Goal: Task Accomplishment & Management: Manage account settings

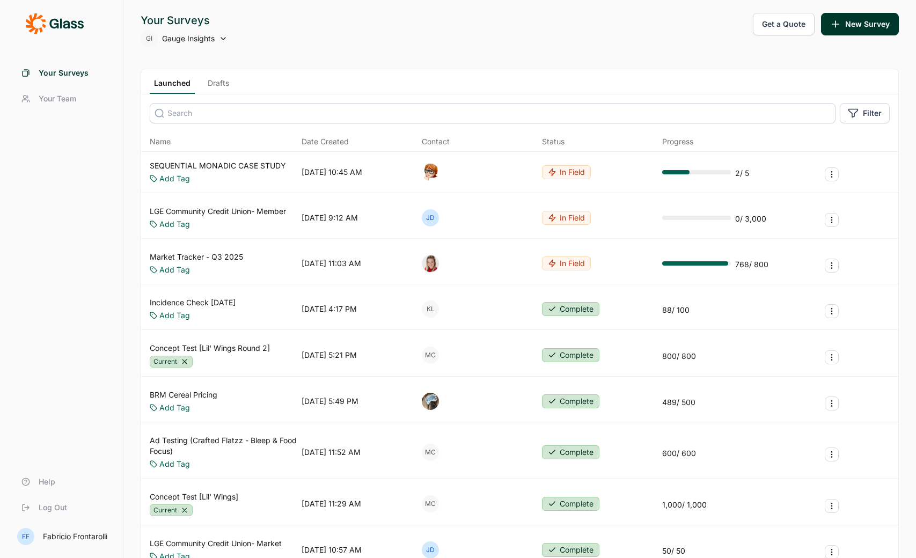
click at [225, 82] on link "Drafts" at bounding box center [218, 86] width 30 height 16
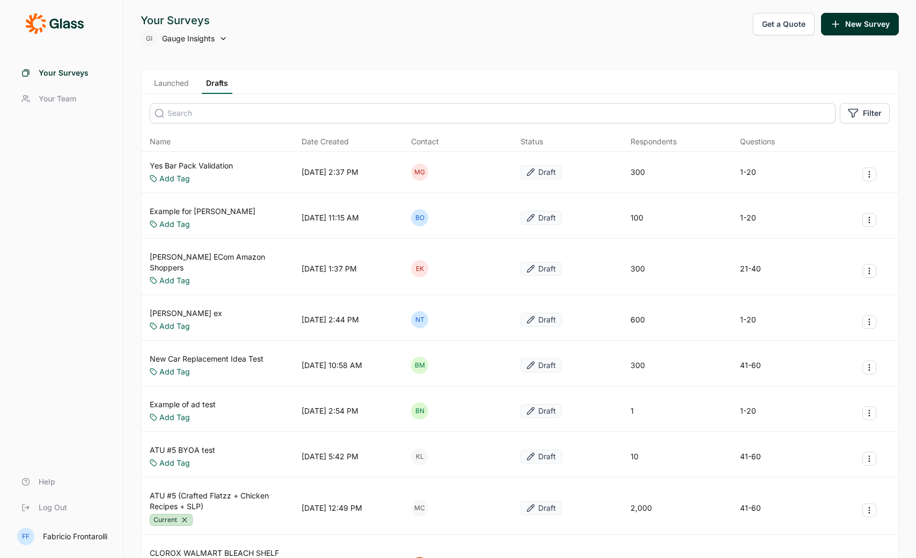
click at [309, 111] on input at bounding box center [493, 113] width 686 height 20
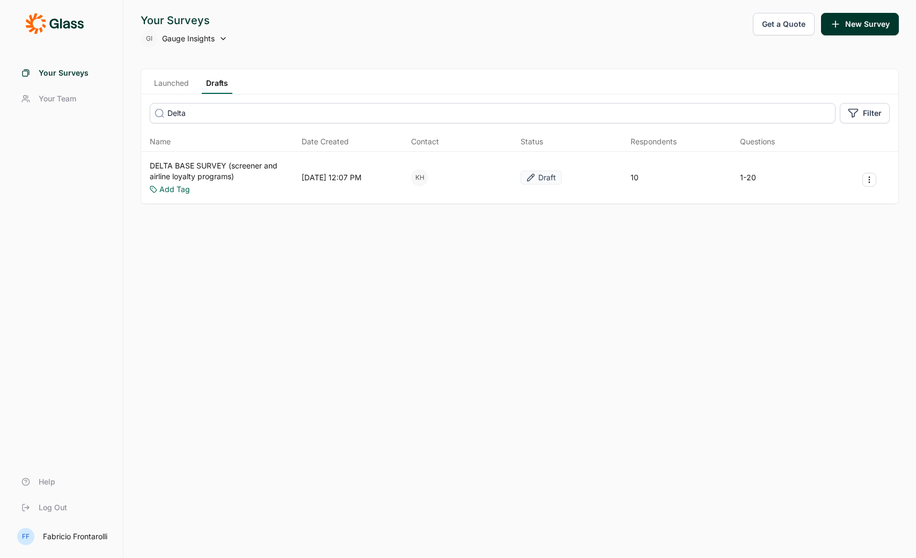
type input "Delta"
click at [161, 81] on link "Launched" at bounding box center [171, 86] width 43 height 16
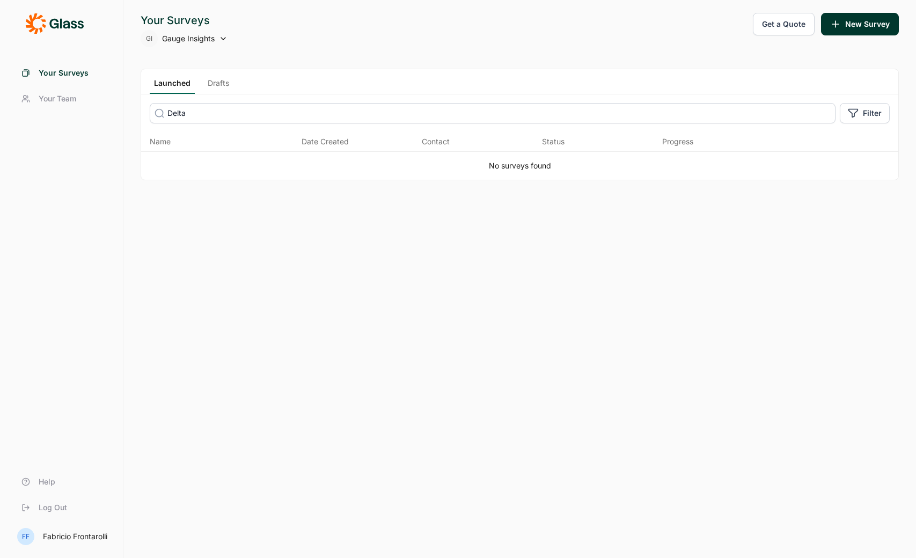
click at [212, 116] on input "Delta" at bounding box center [493, 113] width 686 height 20
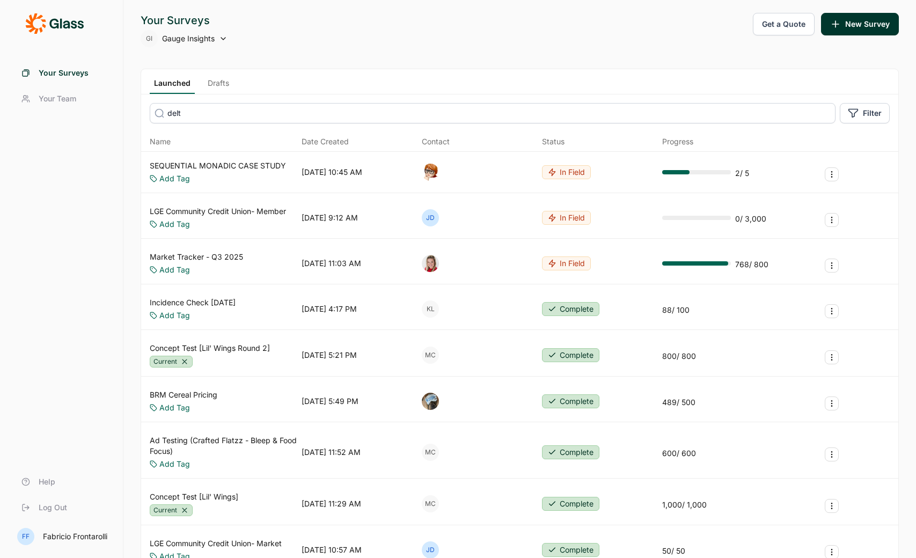
type input "delta"
click at [213, 81] on link "Drafts" at bounding box center [218, 86] width 30 height 16
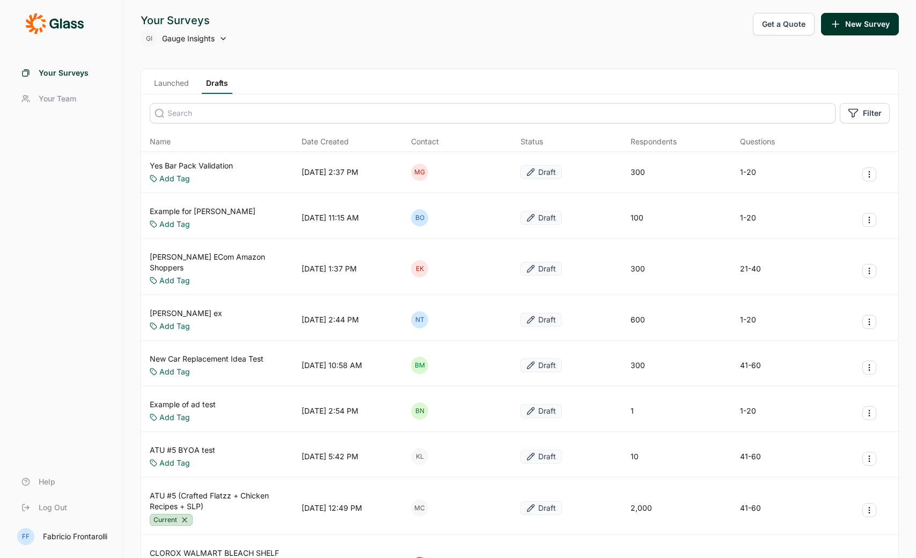
click at [231, 110] on input at bounding box center [493, 113] width 686 height 20
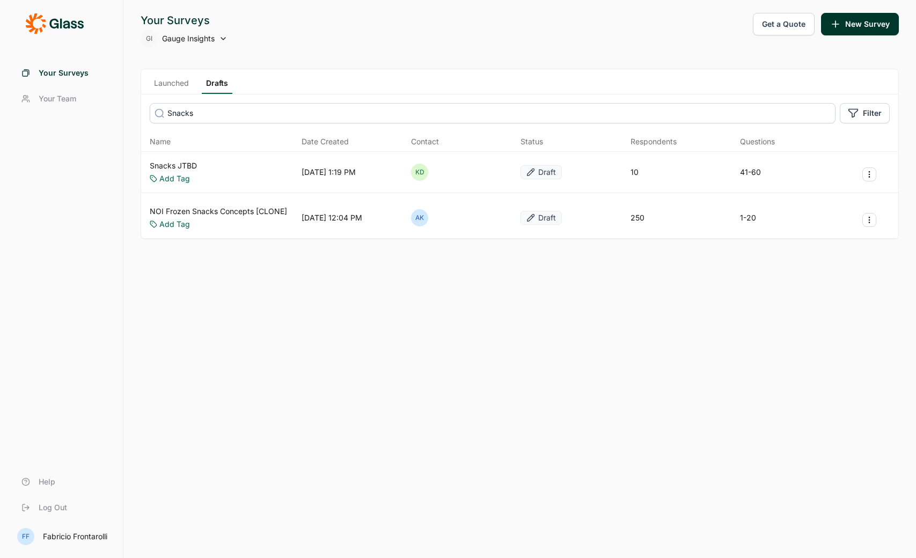
type input "Snacks"
click at [175, 165] on link "Snacks JTBD" at bounding box center [173, 166] width 47 height 11
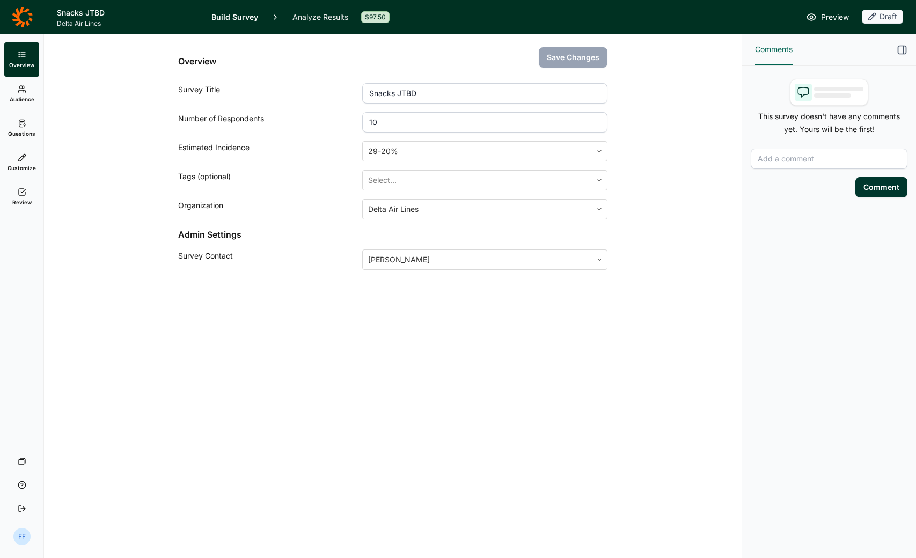
click at [827, 19] on span "Preview" at bounding box center [835, 17] width 28 height 13
click at [30, 103] on link "Audience" at bounding box center [21, 94] width 35 height 34
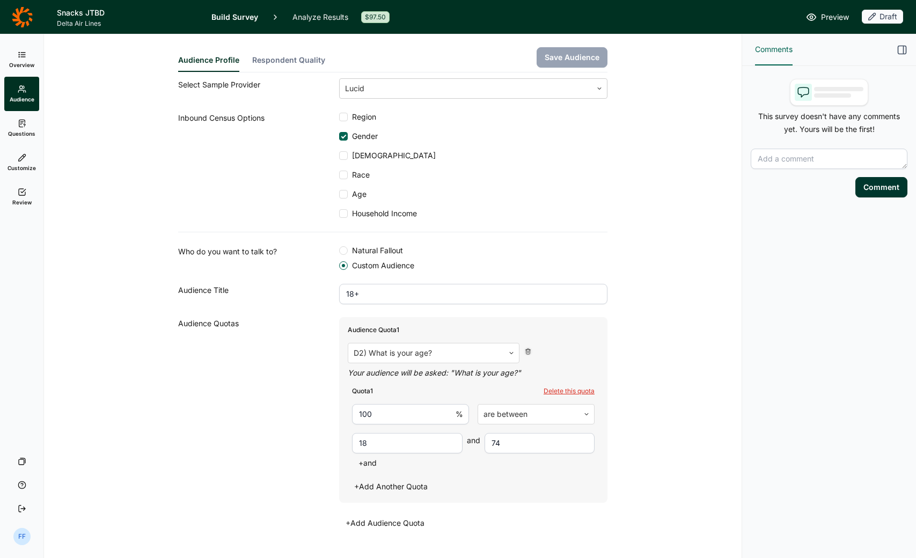
scroll to position [88, 0]
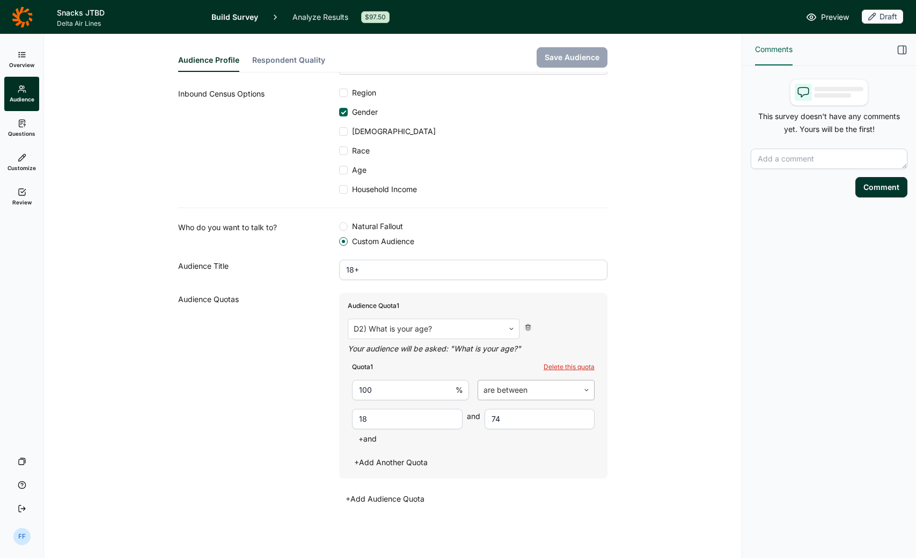
click at [540, 392] on div at bounding box center [529, 390] width 90 height 15
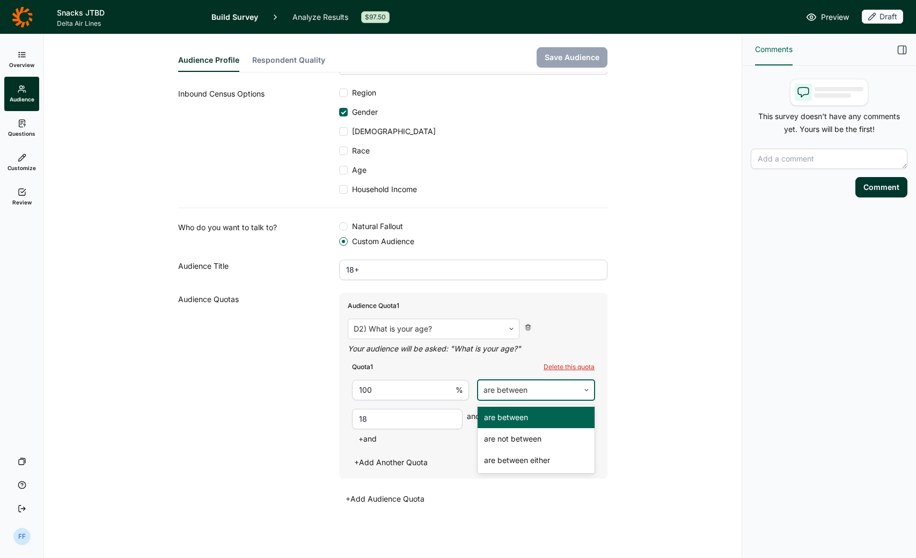
click at [18, 126] on icon at bounding box center [22, 123] width 9 height 9
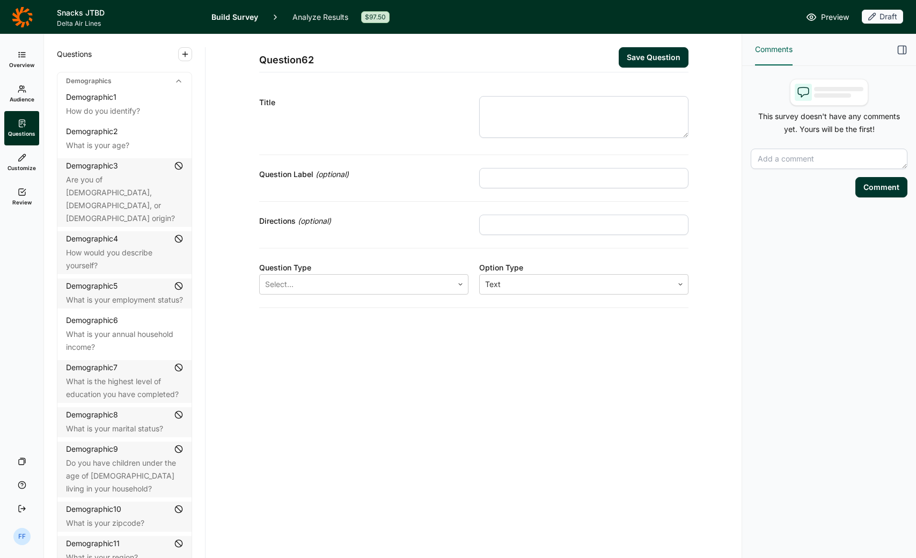
click at [117, 120] on div "Demographic 1 How do you identify? Demographic 2 What is your age? Demographic …" at bounding box center [124, 328] width 134 height 477
click at [21, 91] on icon at bounding box center [22, 89] width 9 height 9
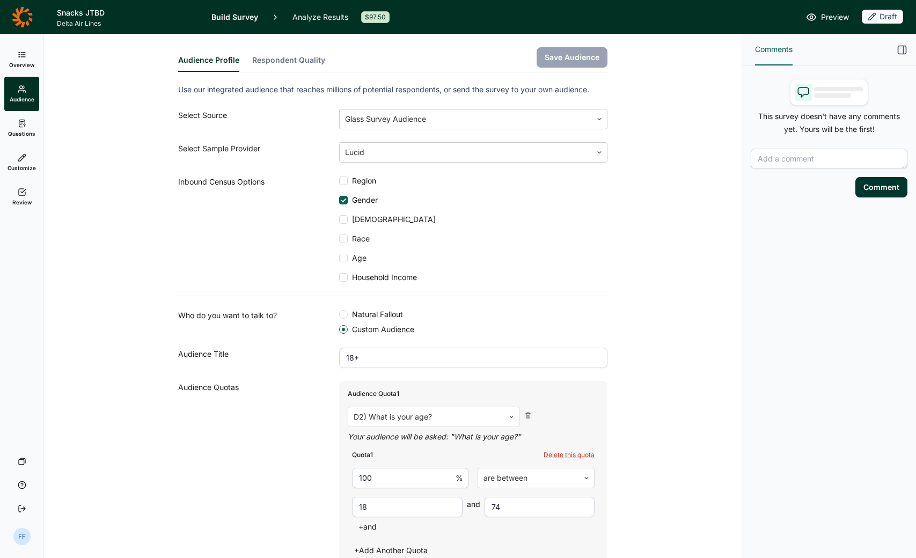
click at [23, 539] on div "FF" at bounding box center [21, 536] width 17 height 17
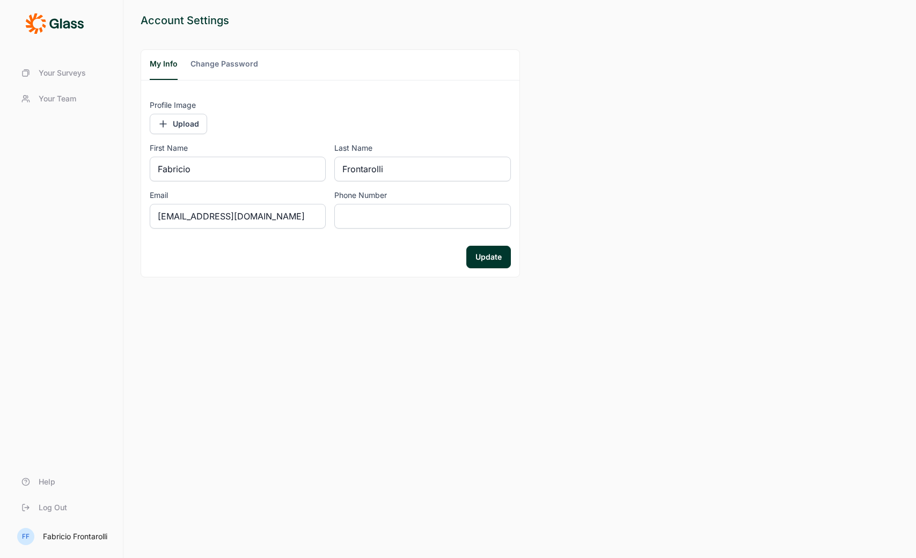
click at [67, 96] on span "Your Team" at bounding box center [58, 98] width 38 height 11
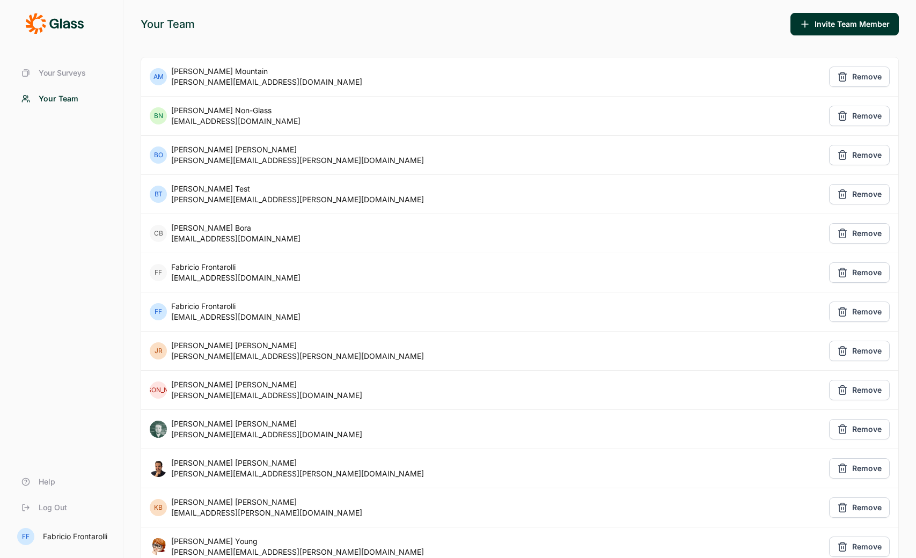
click at [832, 23] on button "Invite Team Member" at bounding box center [845, 24] width 108 height 23
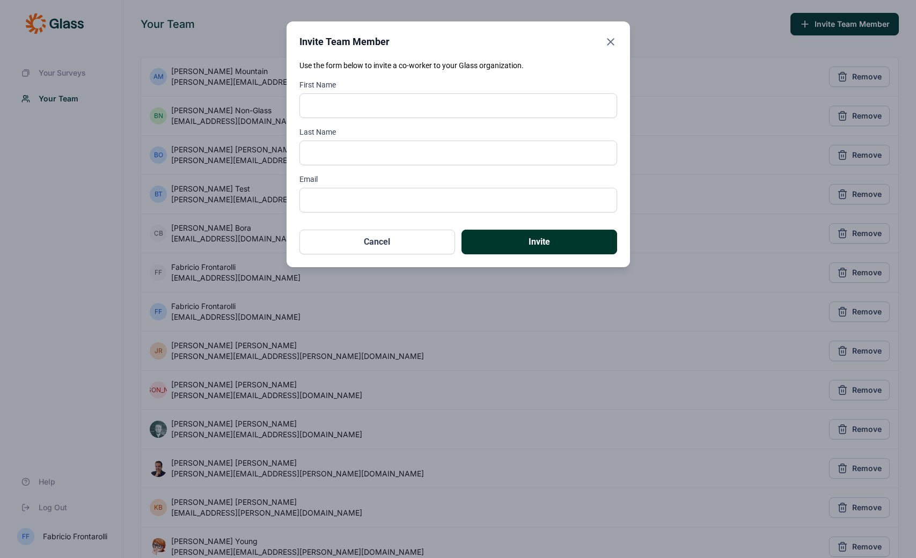
click at [832, 23] on body "Your Surveys Your Team Help Log Out FF Fabricio Frontarolli Your Team Invite Te…" at bounding box center [458, 279] width 916 height 558
click at [424, 94] on input "First Name" at bounding box center [459, 105] width 318 height 25
type input "[PERSON_NAME]"
type input "Titi"
paste input "[PERSON_NAME][EMAIL_ADDRESS][DOMAIN_NAME]"
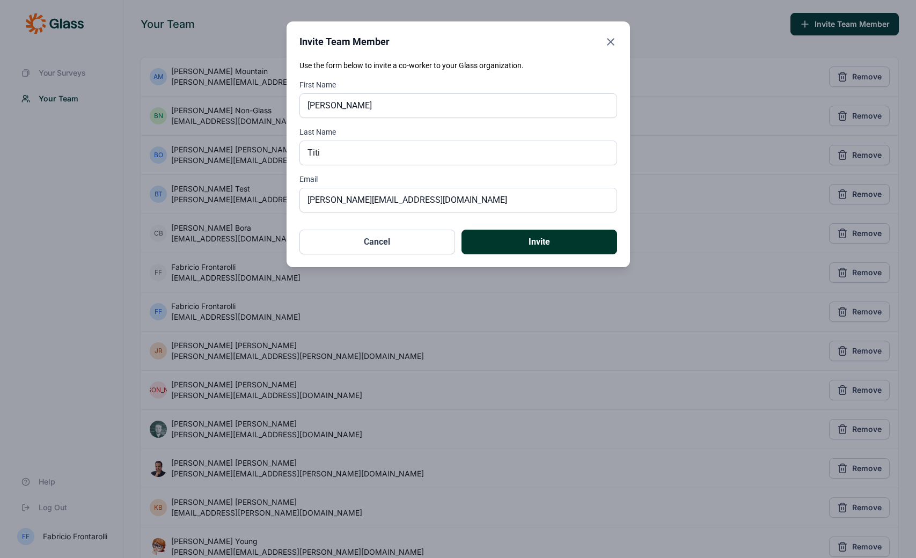
type input "[PERSON_NAME][EMAIL_ADDRESS][DOMAIN_NAME]"
click at [536, 235] on button "Invite" at bounding box center [540, 242] width 156 height 25
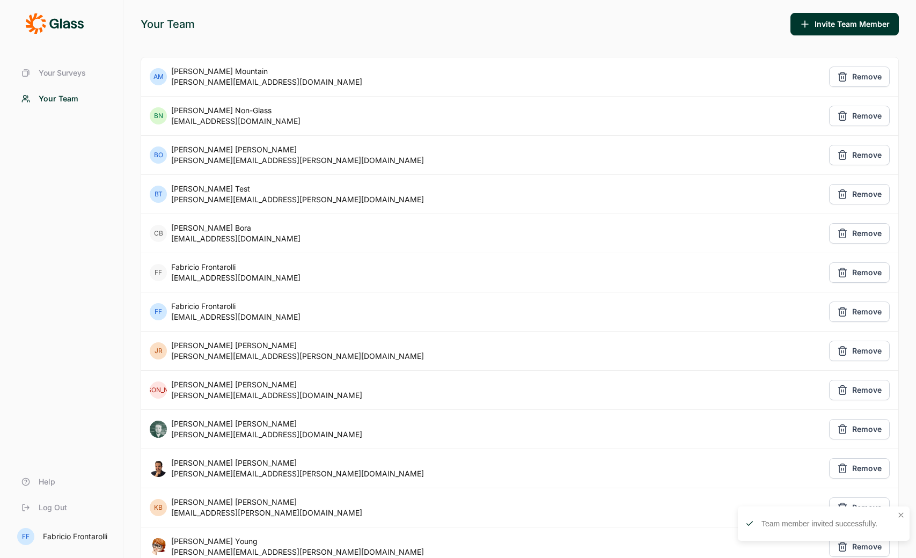
click at [68, 23] on icon at bounding box center [66, 24] width 7 height 8
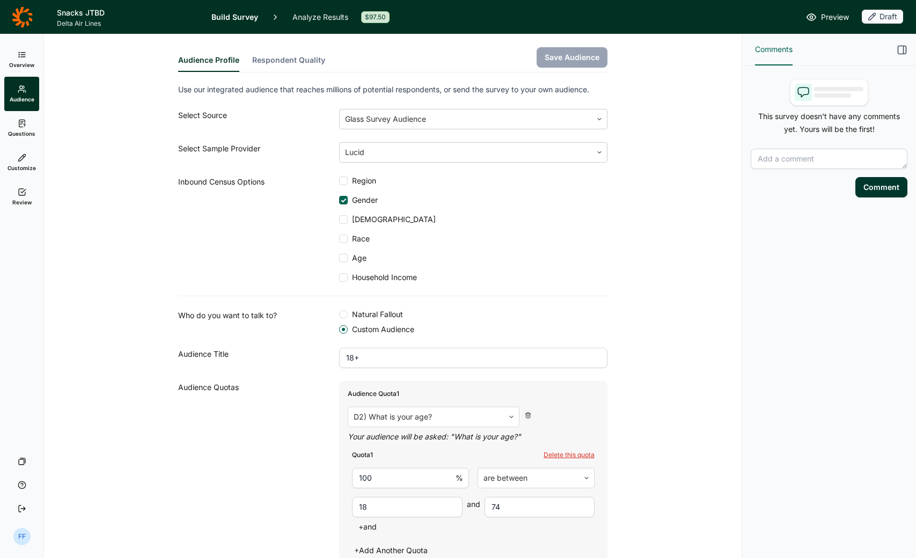
click at [21, 120] on use at bounding box center [22, 123] width 6 height 7
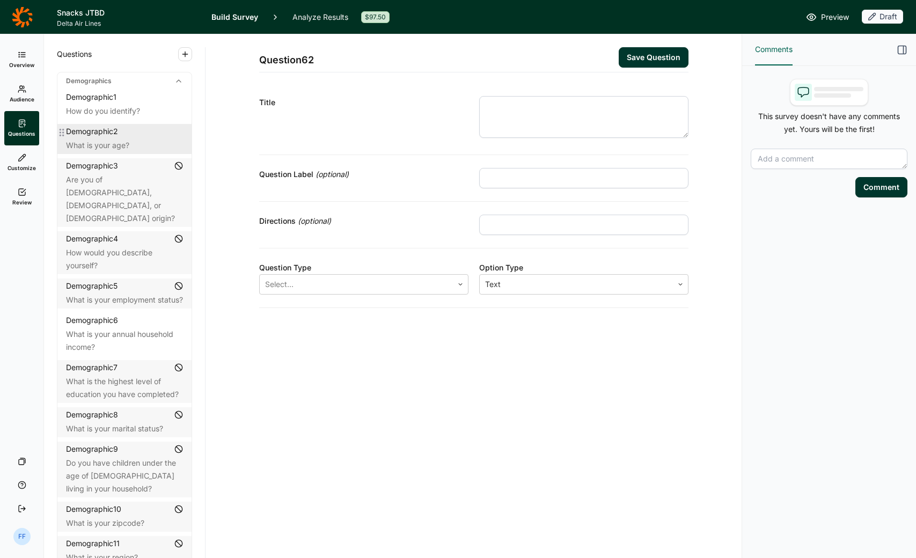
click at [143, 136] on div "Demographic 2" at bounding box center [124, 131] width 117 height 11
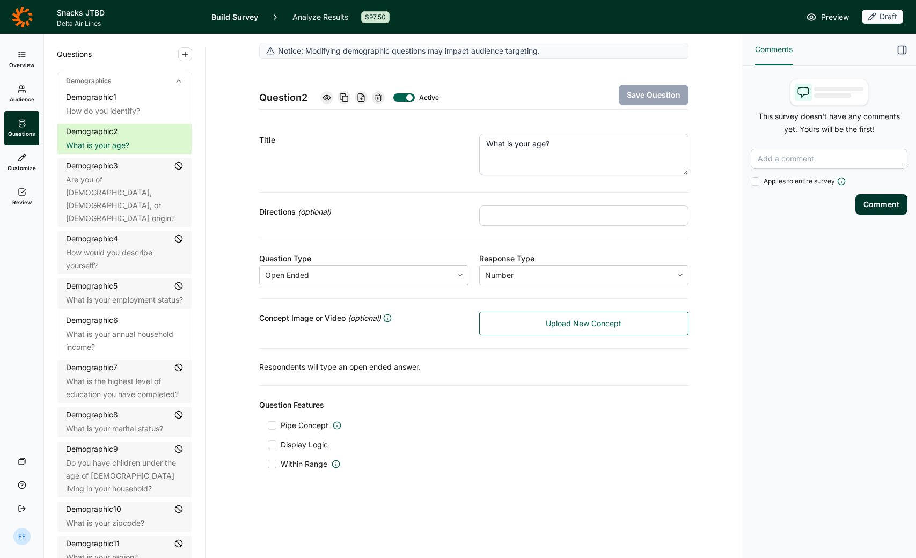
click at [183, 82] on div "Demographics" at bounding box center [124, 80] width 134 height 17
click at [176, 81] on icon at bounding box center [178, 81] width 9 height 9
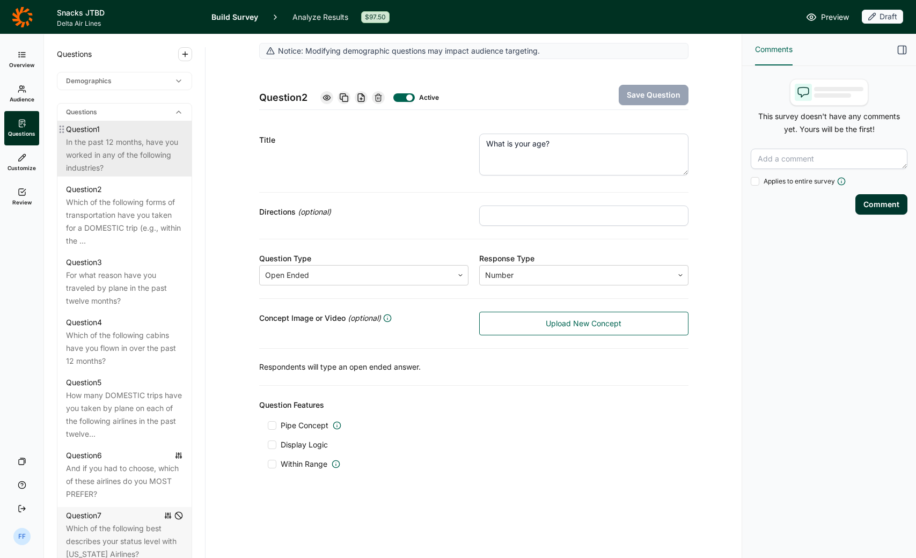
click at [115, 154] on div "In the past 12 months, have you worked in any of the following industries?" at bounding box center [124, 155] width 117 height 39
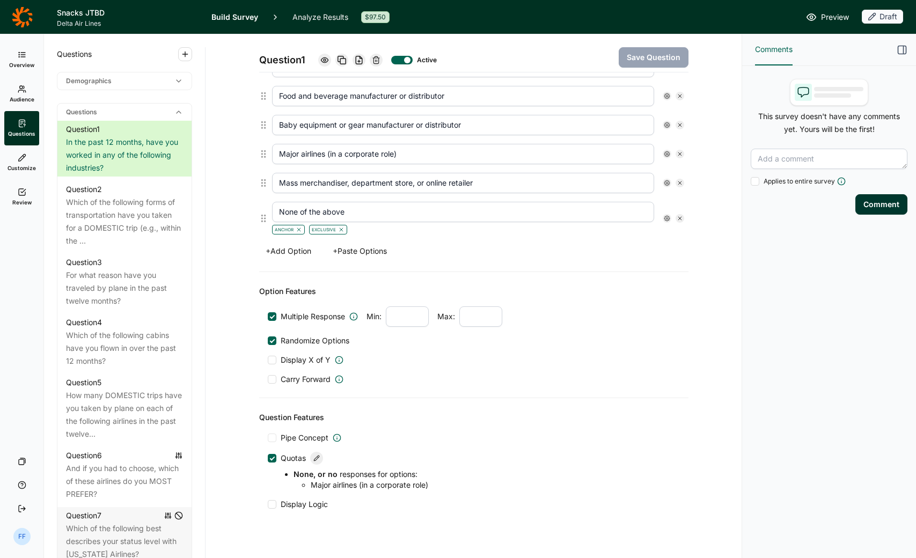
scroll to position [376, 0]
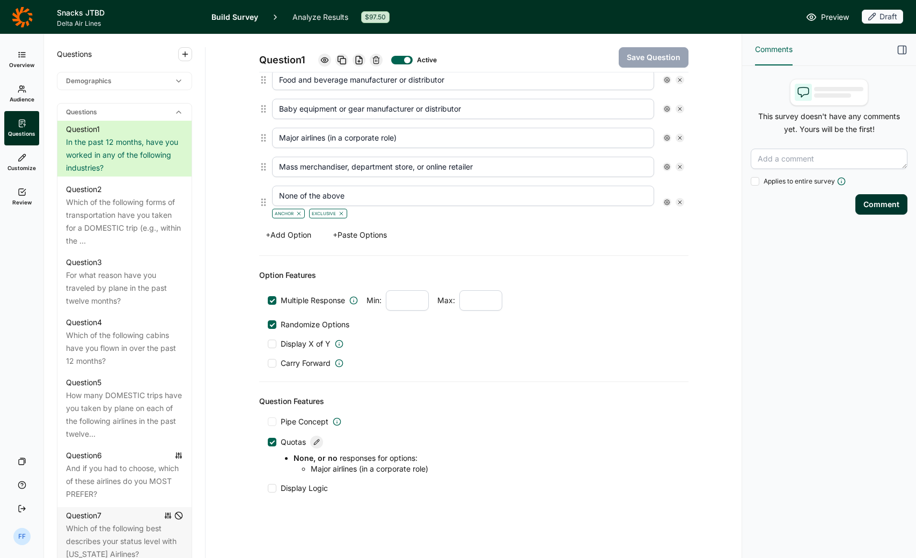
click at [317, 439] on icon at bounding box center [317, 442] width 6 height 6
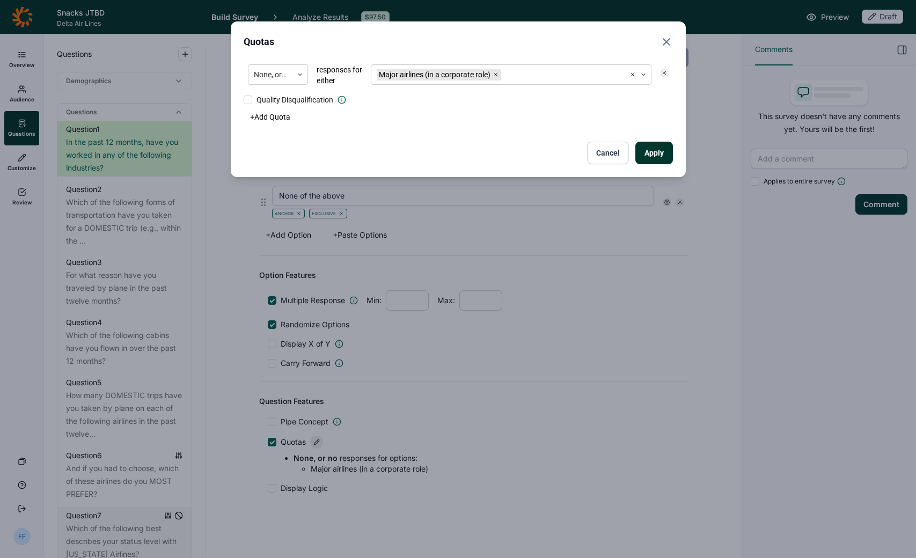
click at [665, 40] on icon "Close" at bounding box center [666, 41] width 13 height 13
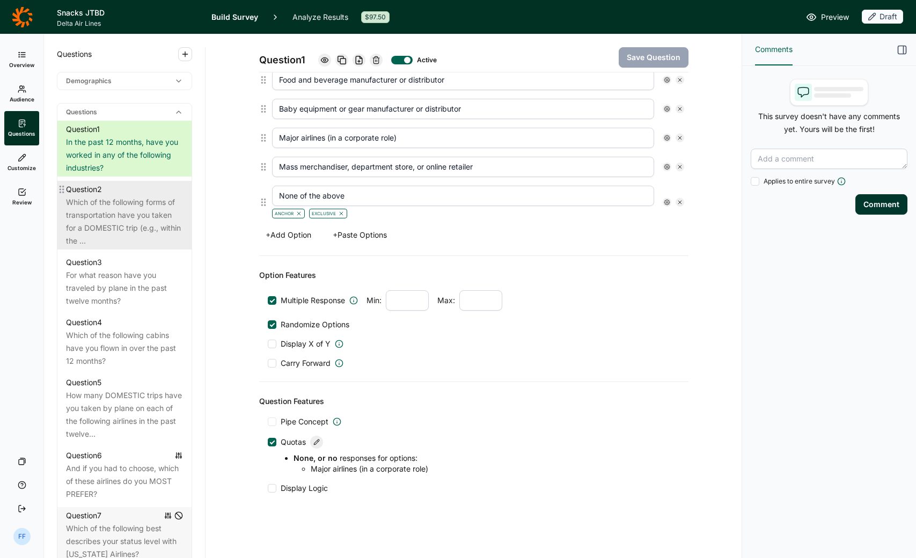
click at [139, 217] on div "Which of the following forms of transportation have you taken for a DOMESTIC tr…" at bounding box center [124, 222] width 117 height 52
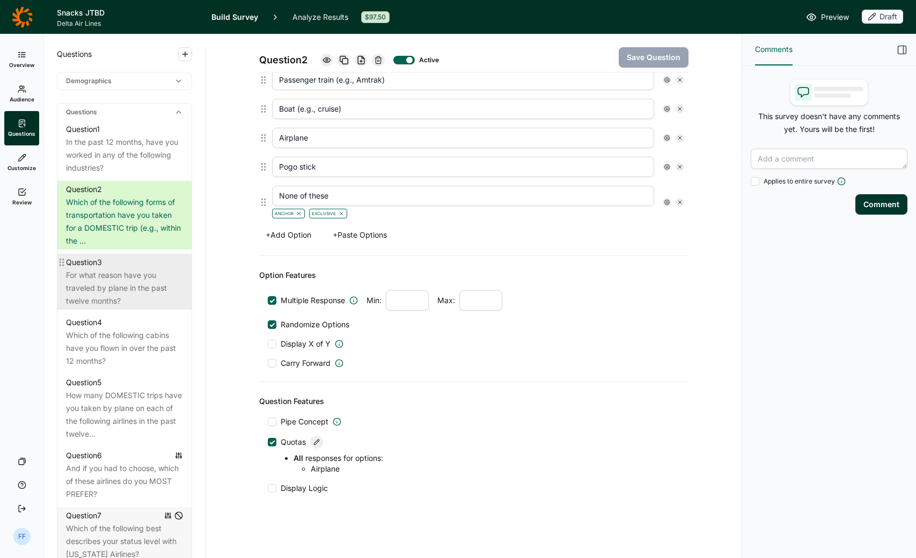
click at [108, 282] on div "For what reason have you traveled by plane in the past twelve months?" at bounding box center [124, 288] width 117 height 39
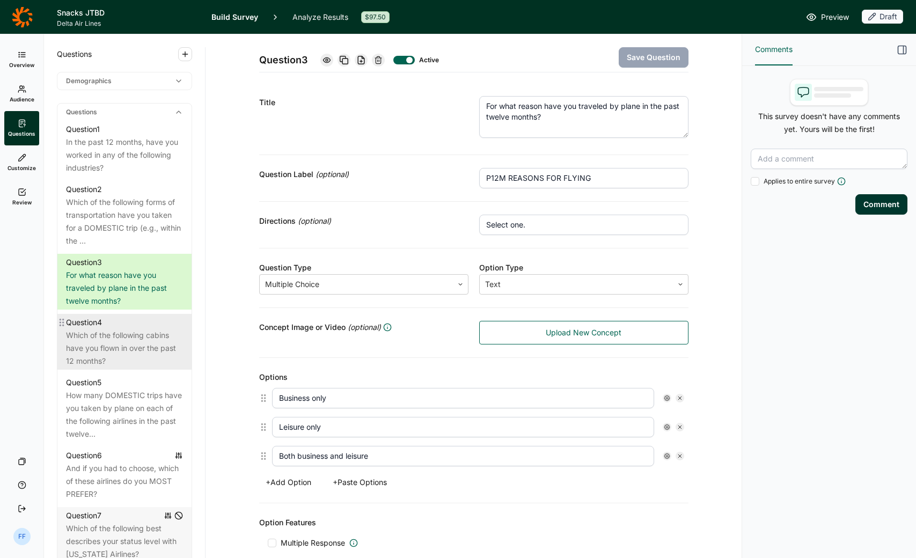
click at [114, 331] on div "Which of the following cabins have you flown in over the past 12 months?" at bounding box center [124, 348] width 117 height 39
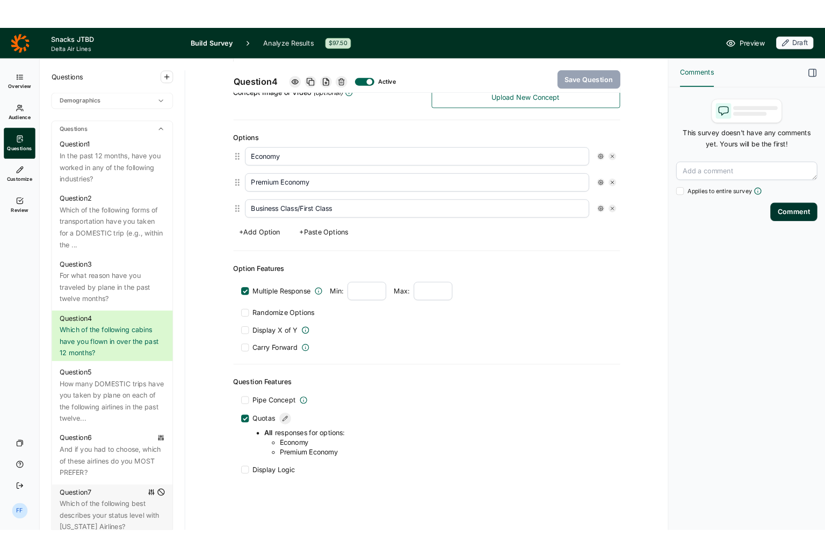
scroll to position [258, 0]
